Goal: Navigation & Orientation: Find specific page/section

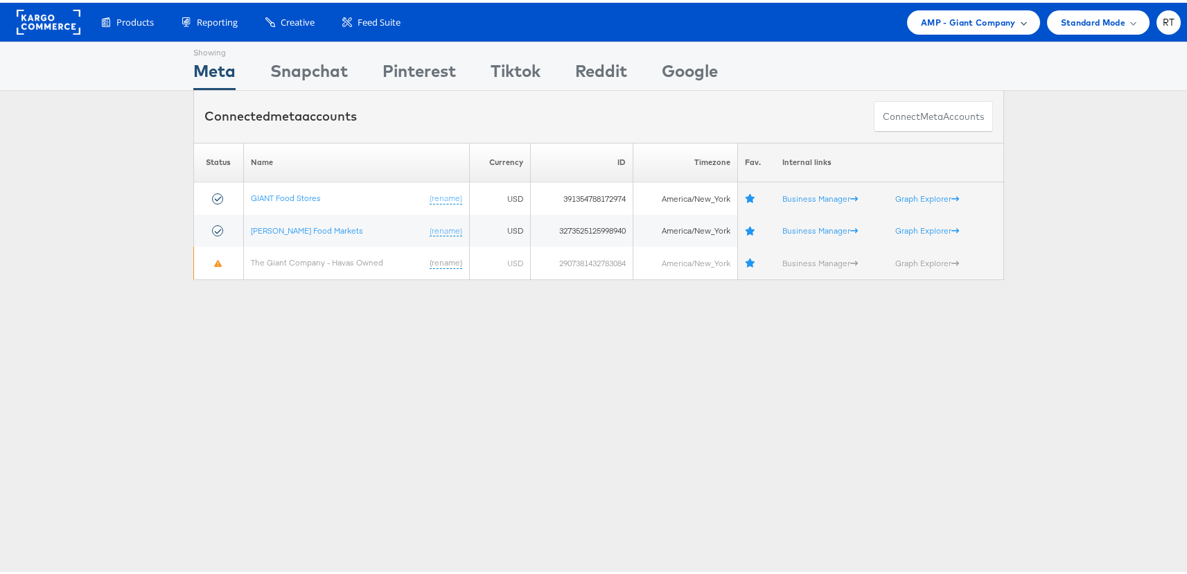
click at [988, 19] on span "AMP - Giant Company" at bounding box center [968, 19] width 95 height 15
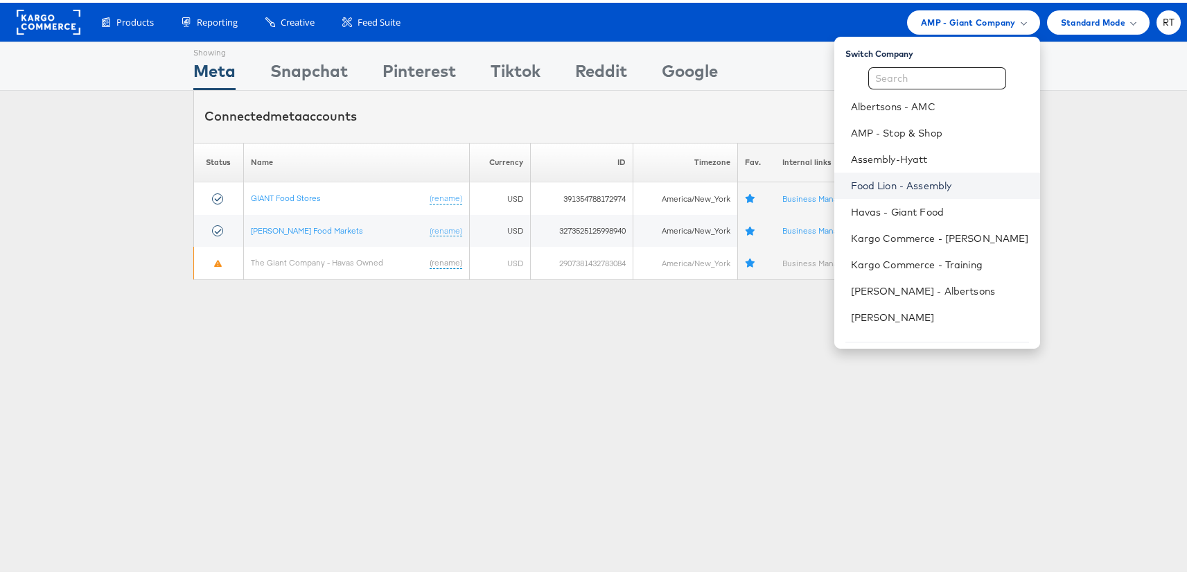
click at [919, 180] on link "Food Lion - Assembly" at bounding box center [940, 183] width 178 height 14
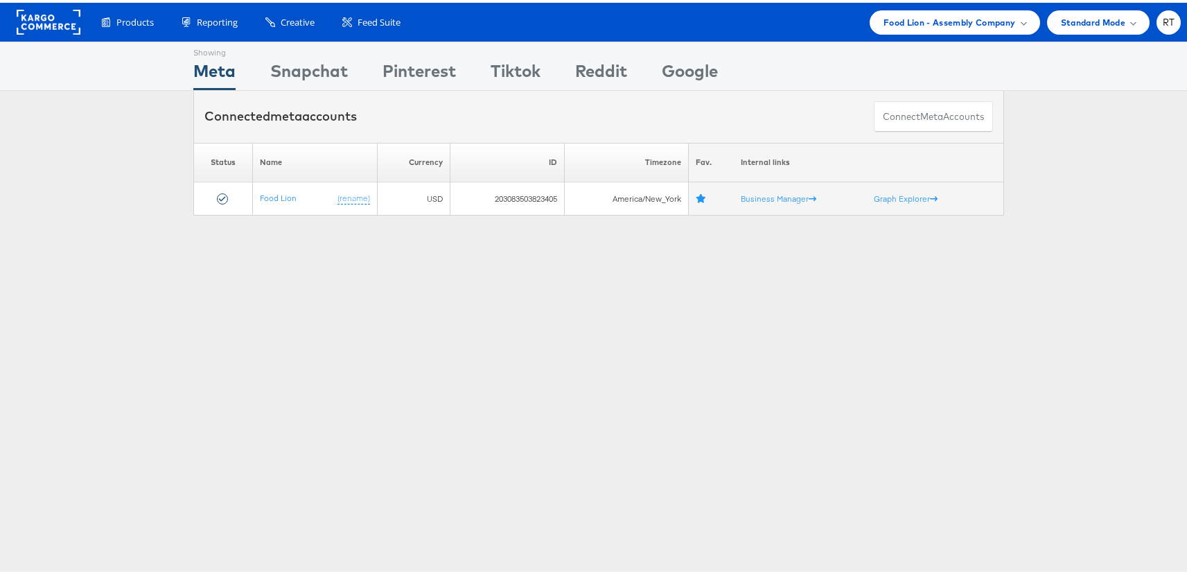
click at [742, 297] on div "Showing Meta Showing Snapchat Showing Pinterest Showing Tiktok Showing Reddit S…" at bounding box center [599, 385] width 1198 height 693
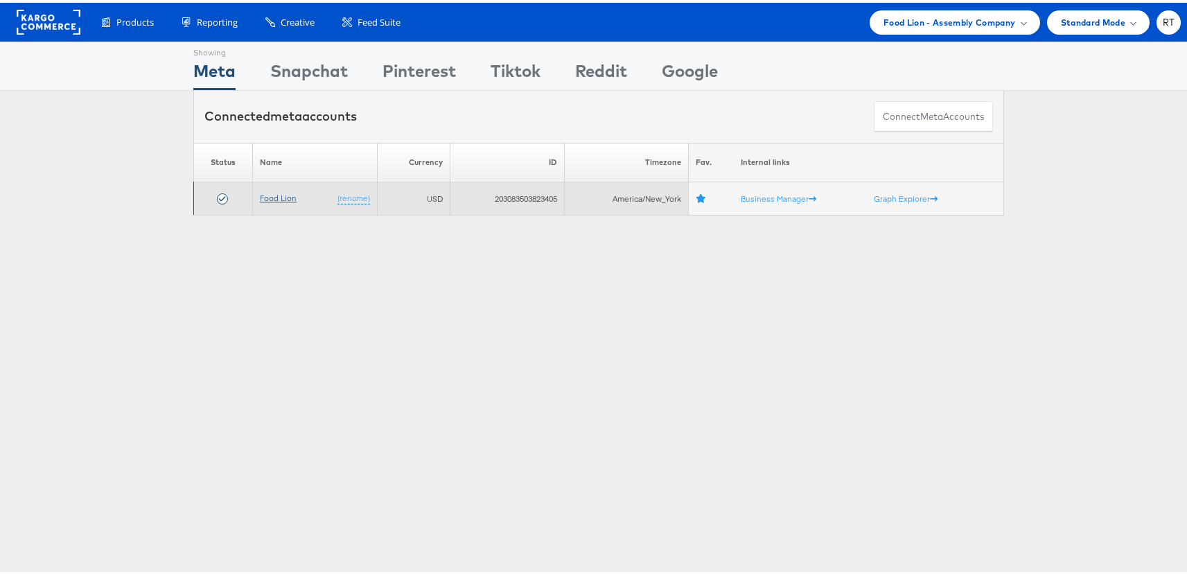
click at [265, 198] on link "Food Lion" at bounding box center [278, 195] width 37 height 10
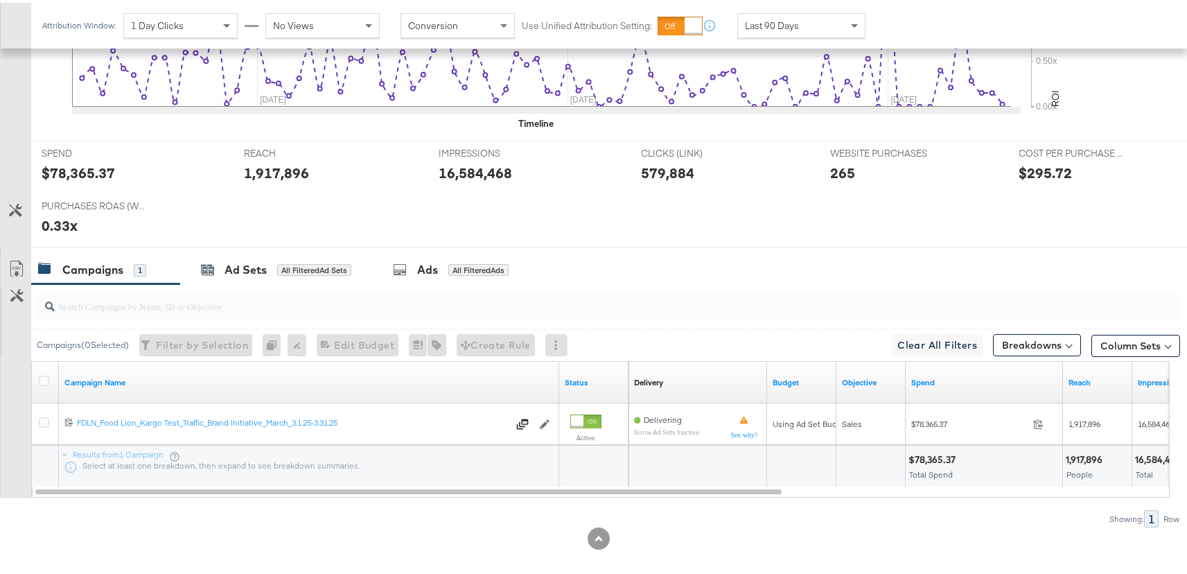
scroll to position [507, 0]
